Goal: Information Seeking & Learning: Check status

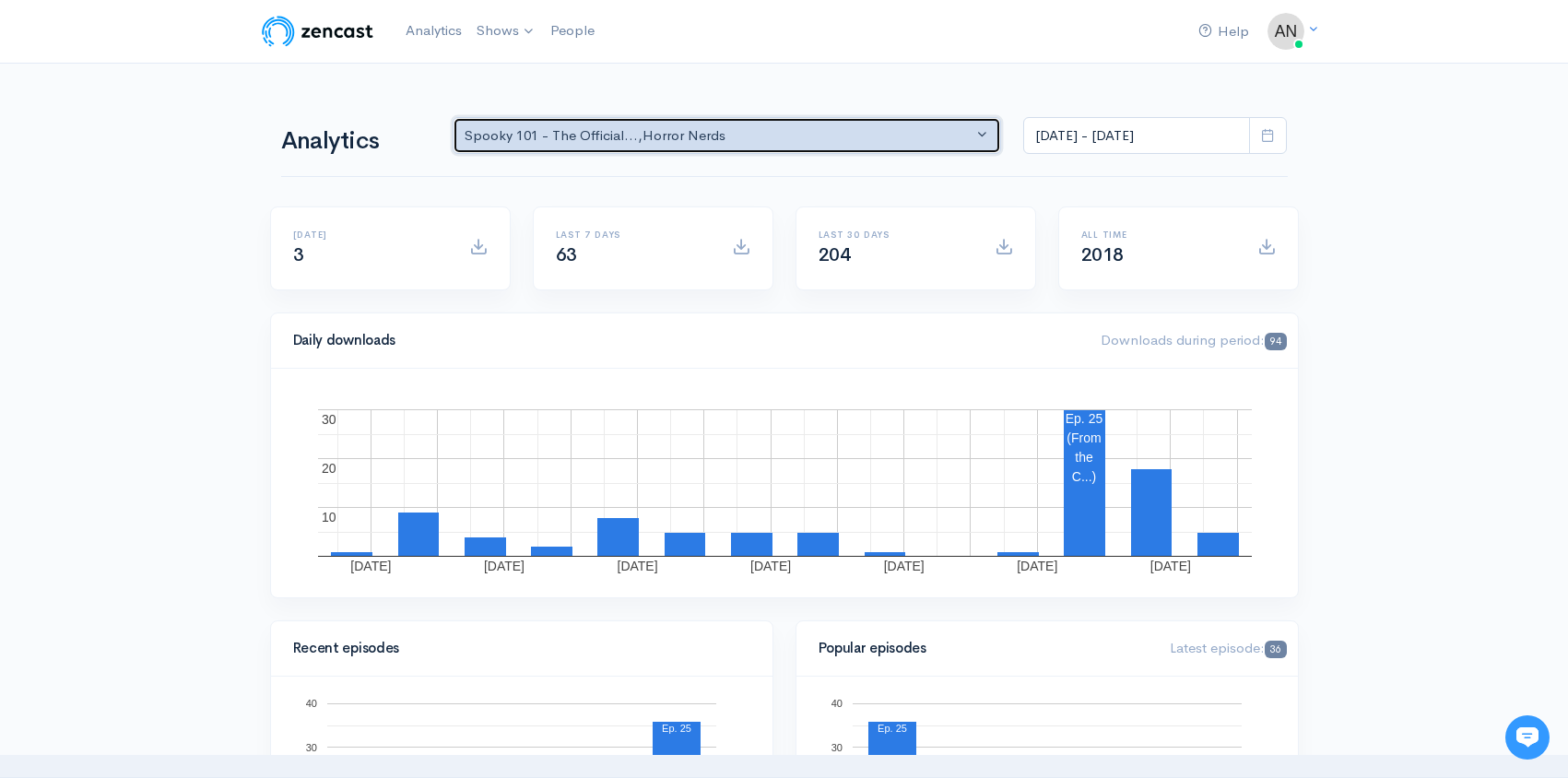
click at [854, 119] on button "Spooky 101 - The Official... , Horror Nerds" at bounding box center [727, 136] width 549 height 38
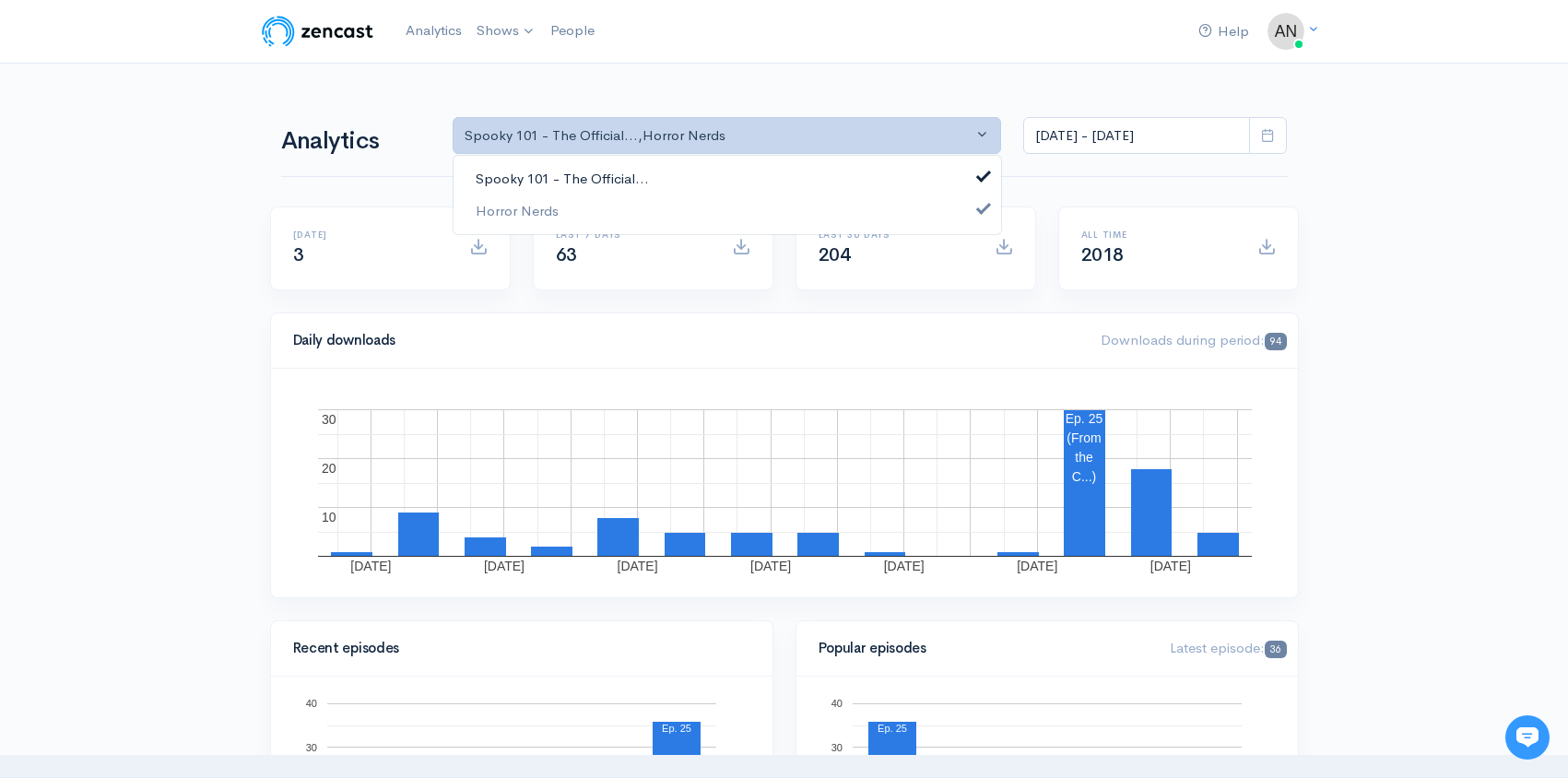
click at [783, 170] on link "Spooky 101 - The Official..." at bounding box center [727, 179] width 547 height 32
select select "14706"
click at [1142, 134] on input "[DATE] - [DATE]" at bounding box center [1136, 136] width 227 height 38
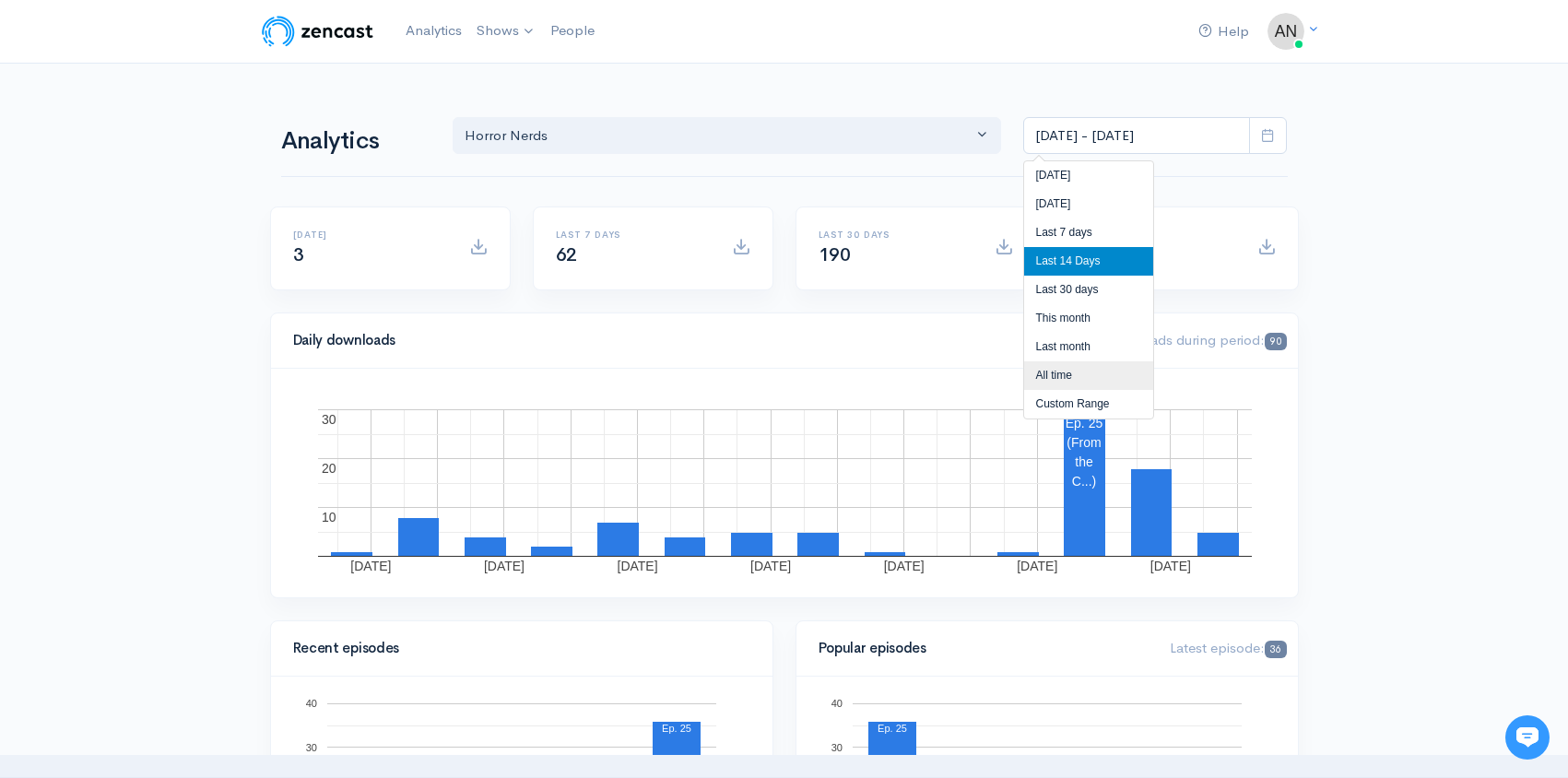
click at [1060, 377] on li "All time" at bounding box center [1089, 376] width 129 height 29
type input "[DATE] - [DATE]"
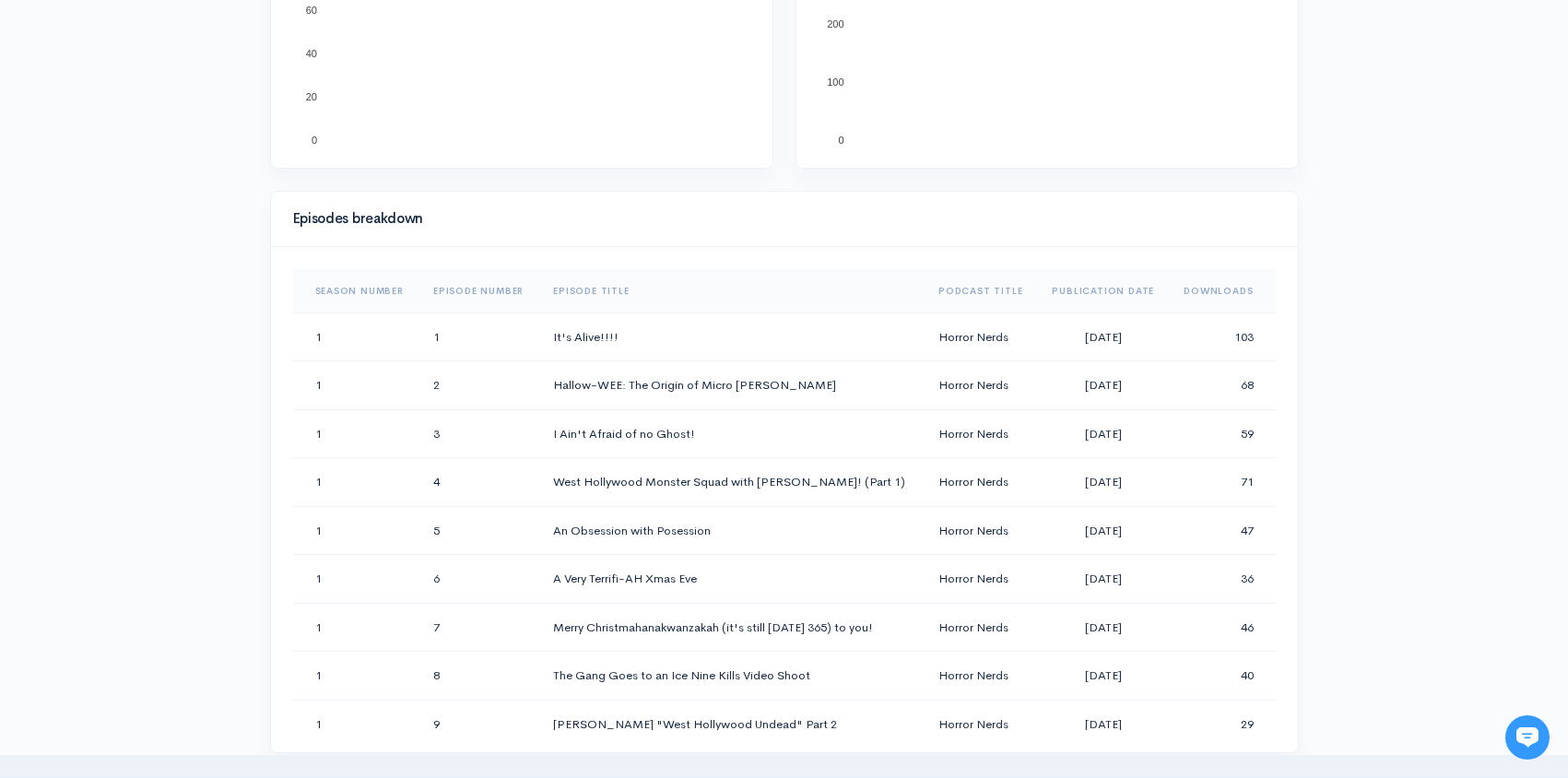
scroll to position [830, 0]
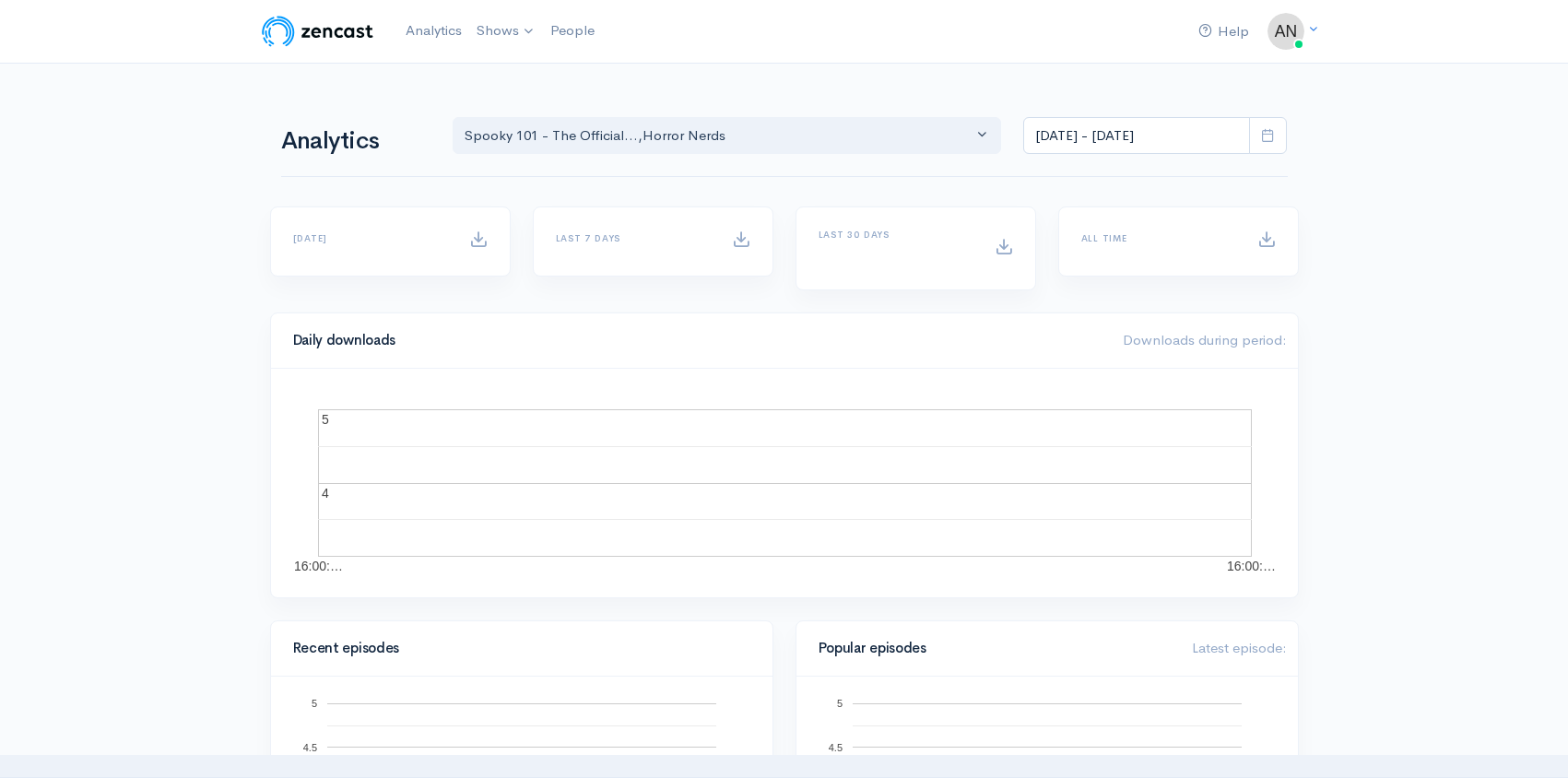
select select "14706"
click at [1270, 142] on icon at bounding box center [1268, 135] width 14 height 14
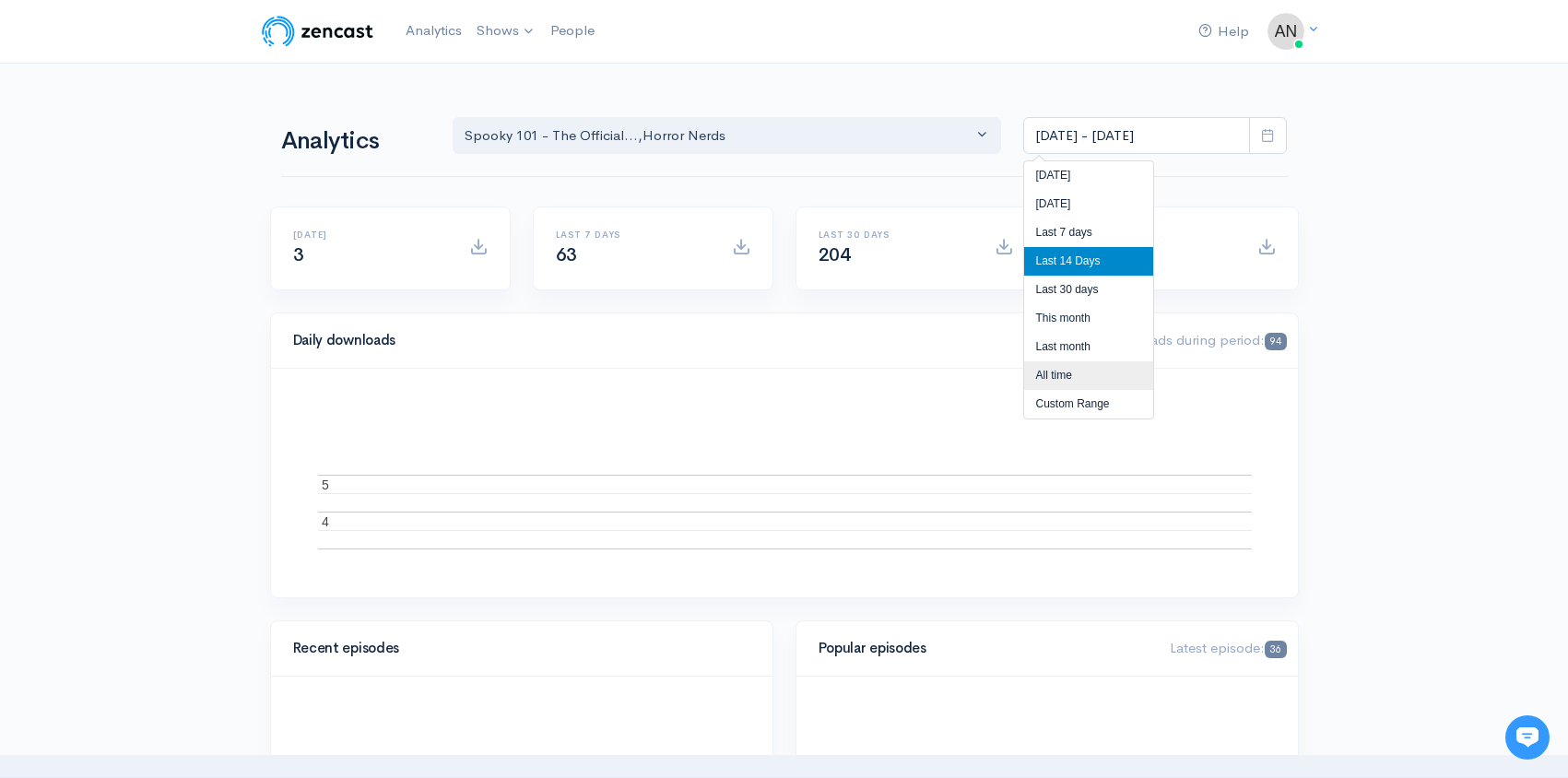
click at [1088, 373] on li "All time" at bounding box center [1089, 376] width 129 height 29
type input "[DATE] - [DATE]"
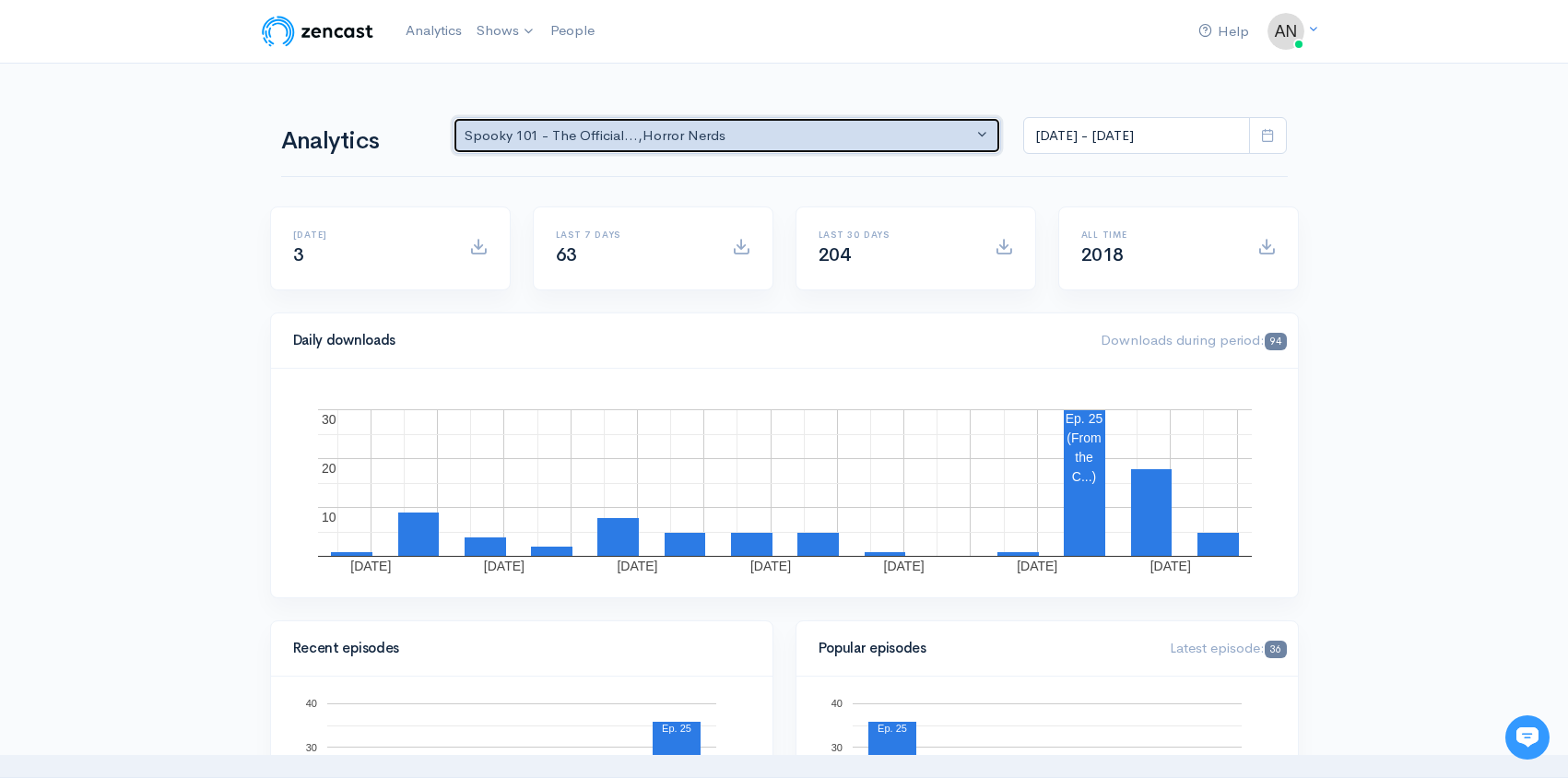
click at [851, 130] on div "Spooky 101 - The Official... , Horror Nerds" at bounding box center [718, 136] width 508 height 21
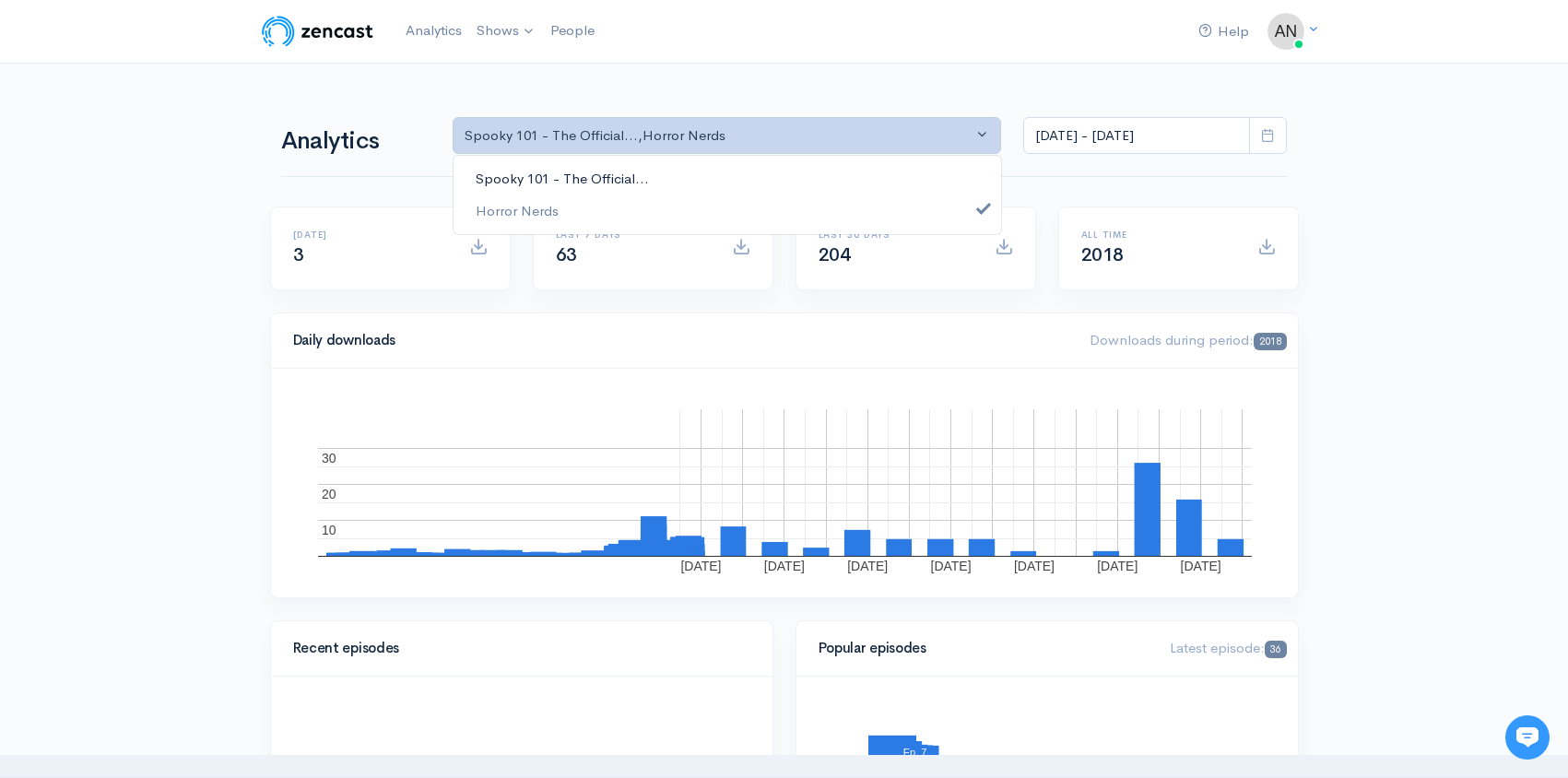
click at [611, 171] on span "Spooky 101 - The Official..." at bounding box center [561, 179] width 173 height 21
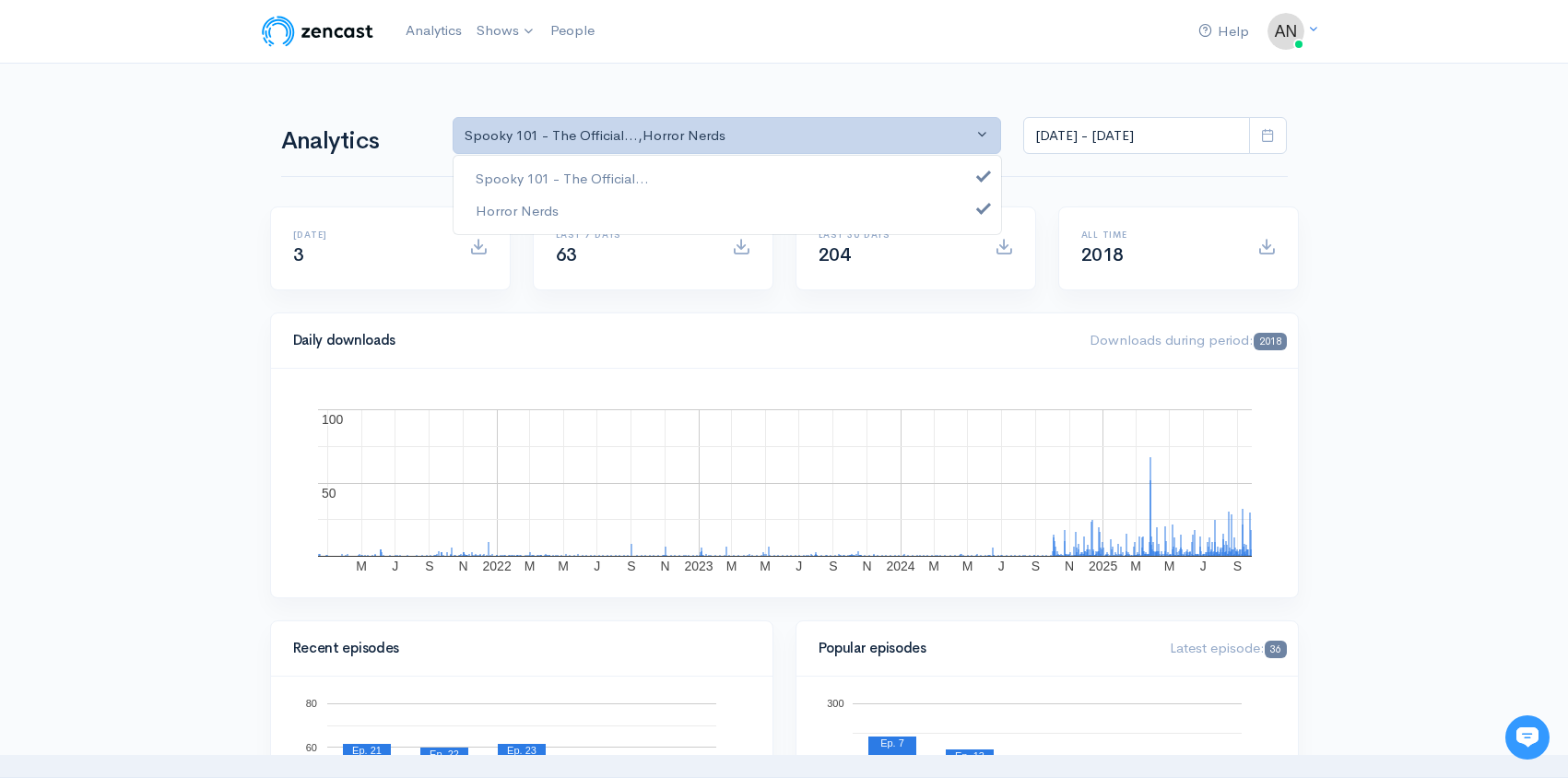
click at [920, 157] on div "Spooky 101 - The Official... Horror Nerds" at bounding box center [727, 194] width 549 height 80
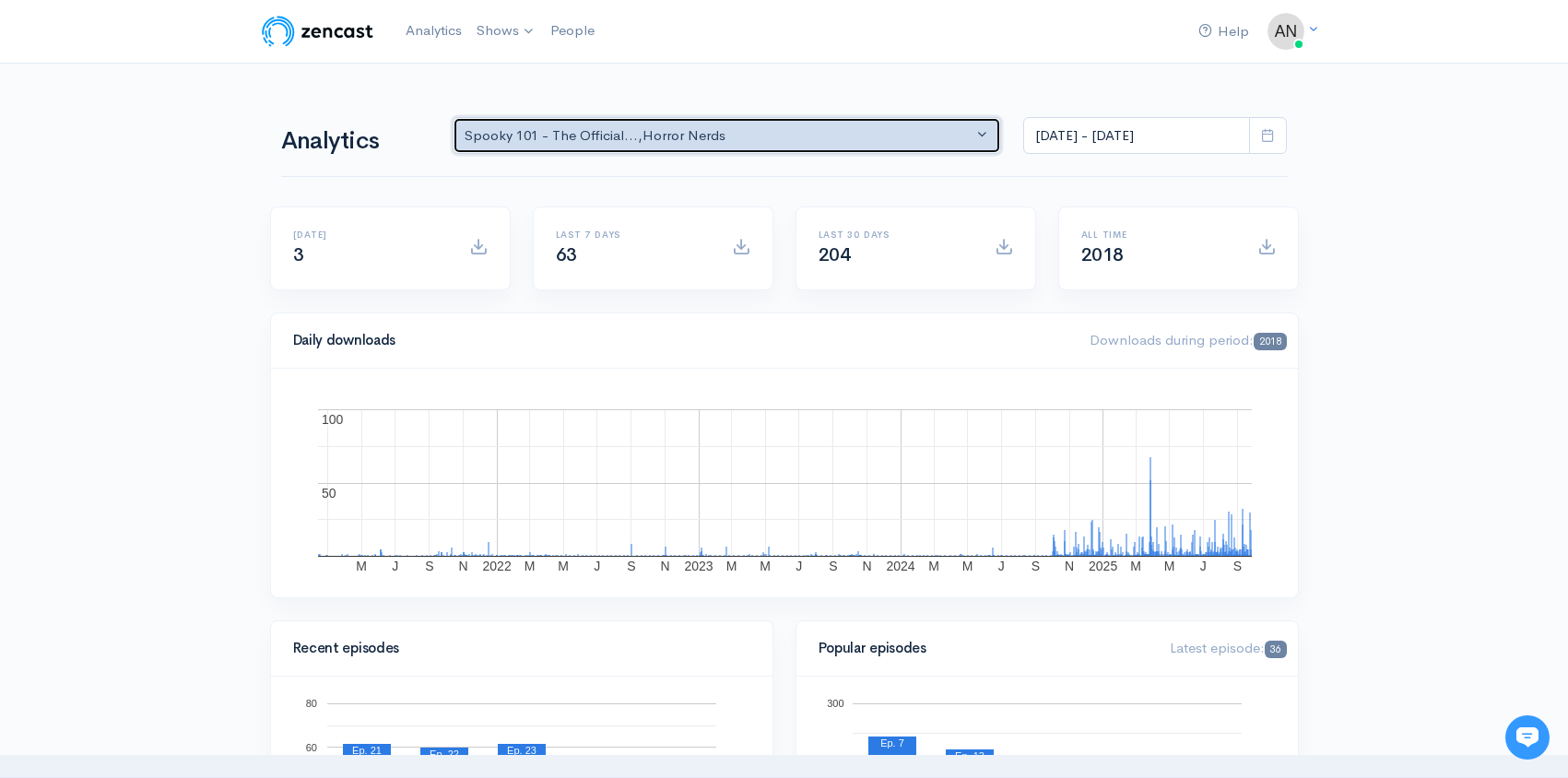
click at [858, 121] on button "Spooky 101 - The Official... , Horror Nerds" at bounding box center [727, 136] width 549 height 38
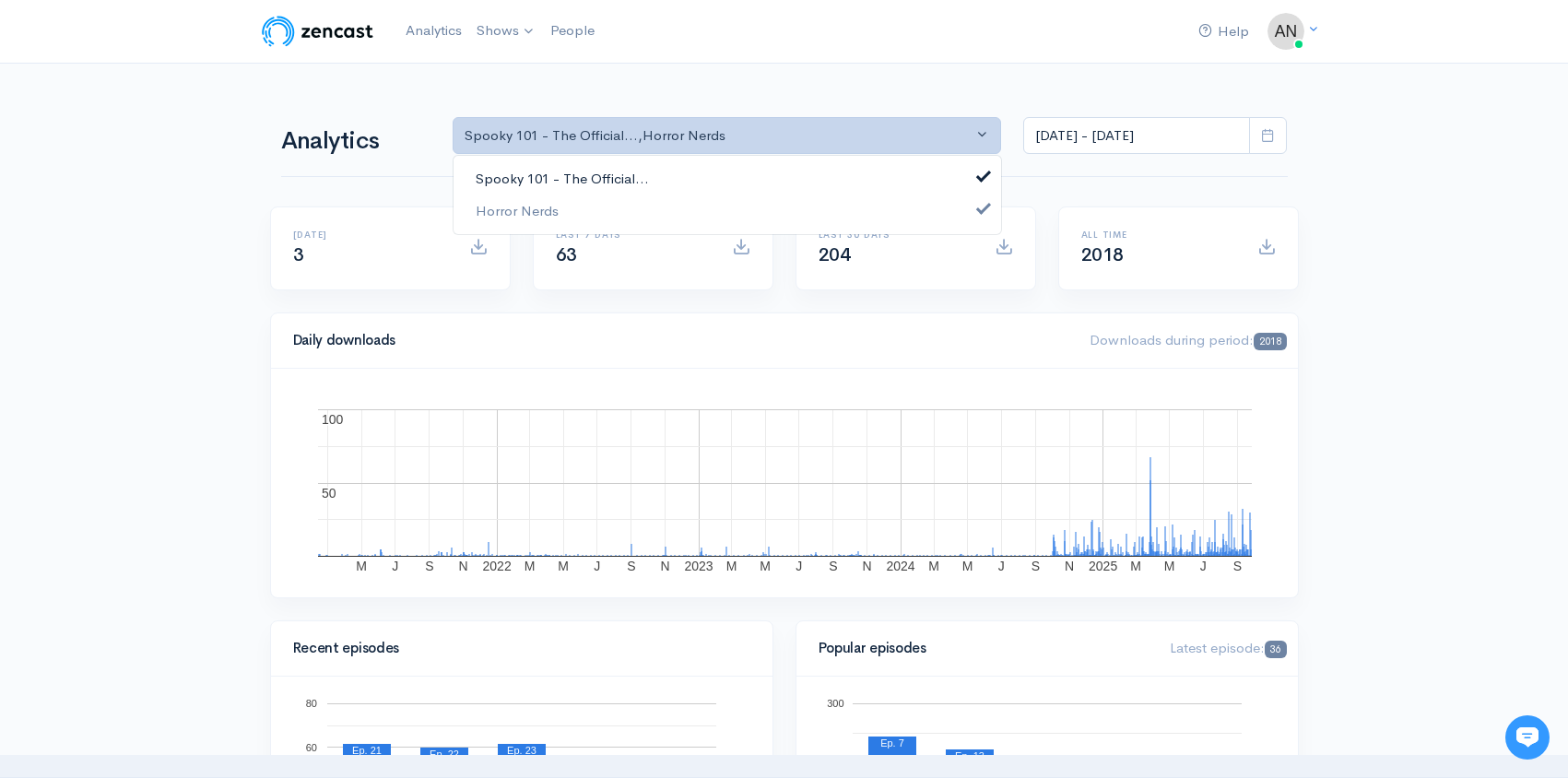
click at [814, 170] on link "Spooky 101 - The Official..." at bounding box center [727, 179] width 547 height 32
select select "14706"
